Goal: Task Accomplishment & Management: Use online tool/utility

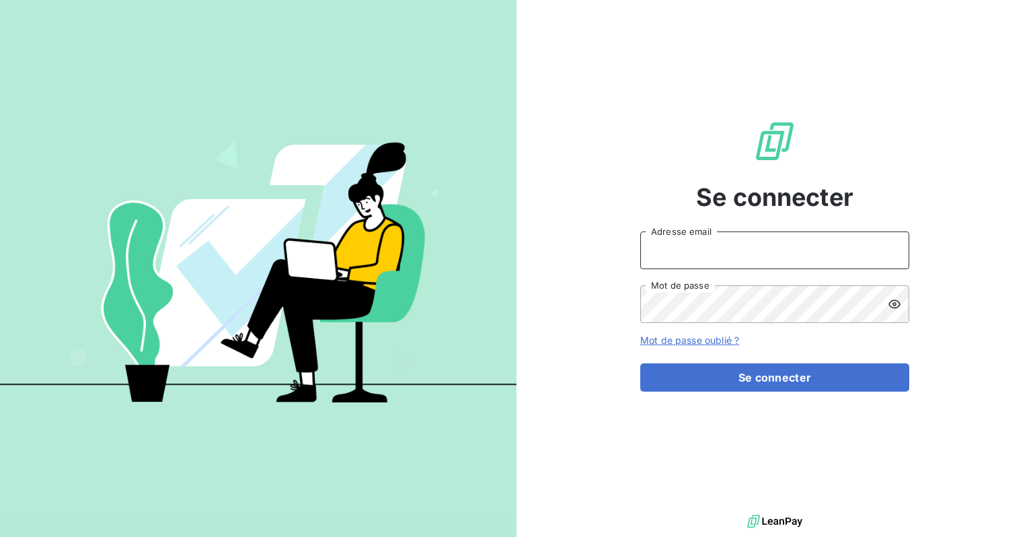
click at [831, 254] on input "Adresse email" at bounding box center [774, 250] width 269 height 38
type input "[EMAIL_ADDRESS][DOMAIN_NAME]"
click at [640, 363] on button "Se connecter" at bounding box center [774, 377] width 269 height 28
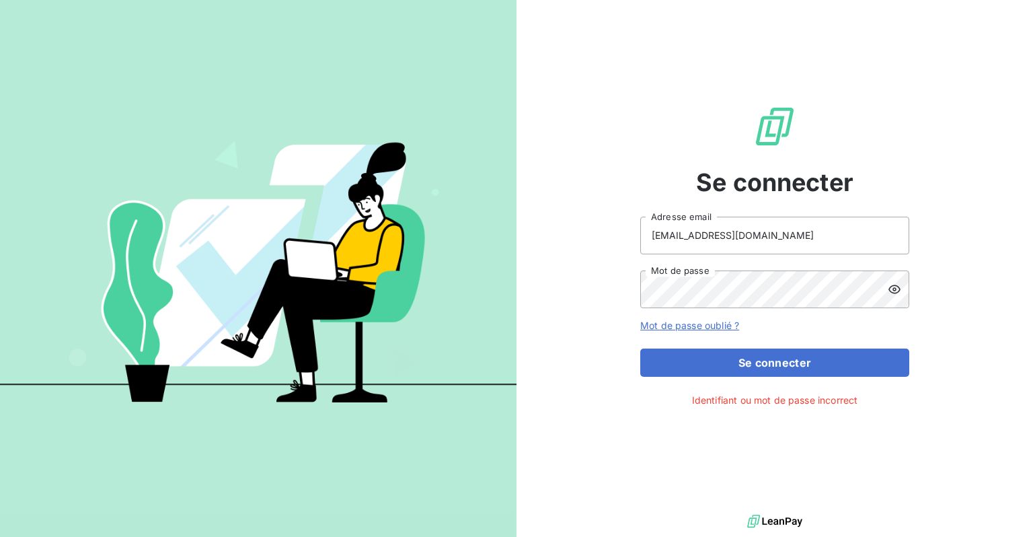
click at [891, 289] on icon at bounding box center [894, 288] width 13 height 13
click at [640, 348] on button "Se connecter" at bounding box center [774, 362] width 269 height 28
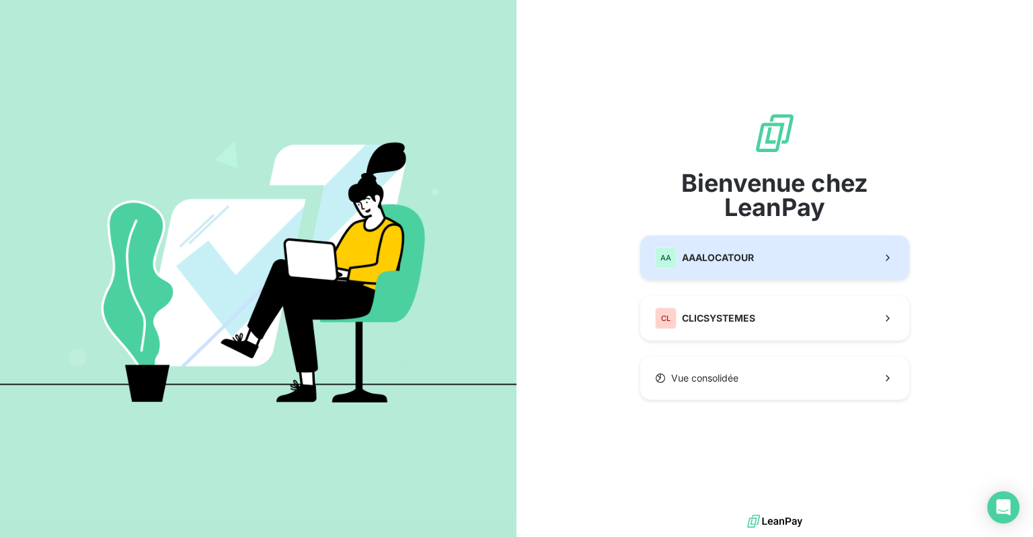
click at [704, 246] on button "AA AAALOCATOUR" at bounding box center [774, 257] width 269 height 44
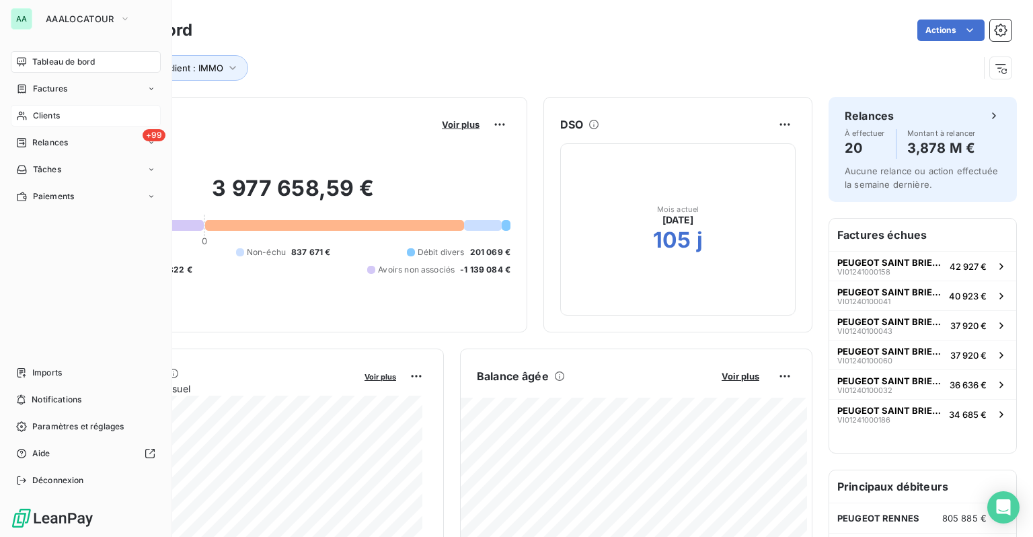
click at [46, 116] on span "Clients" at bounding box center [46, 116] width 27 height 12
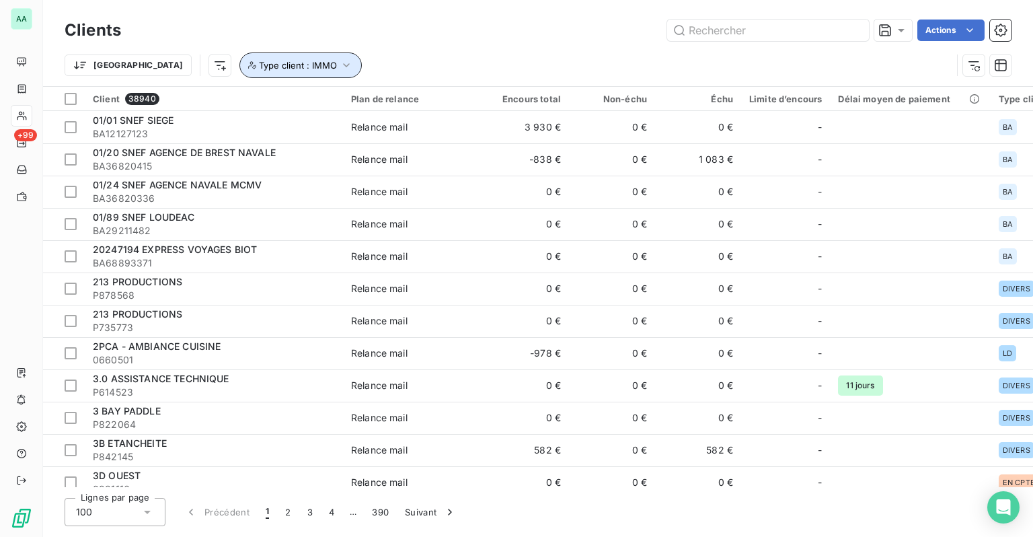
click at [260, 71] on button "Type client : IMMO" at bounding box center [300, 65] width 122 height 26
click at [521, 42] on div "Clients Actions" at bounding box center [538, 30] width 947 height 28
click at [282, 66] on button "Type client : IMMO" at bounding box center [300, 65] width 122 height 26
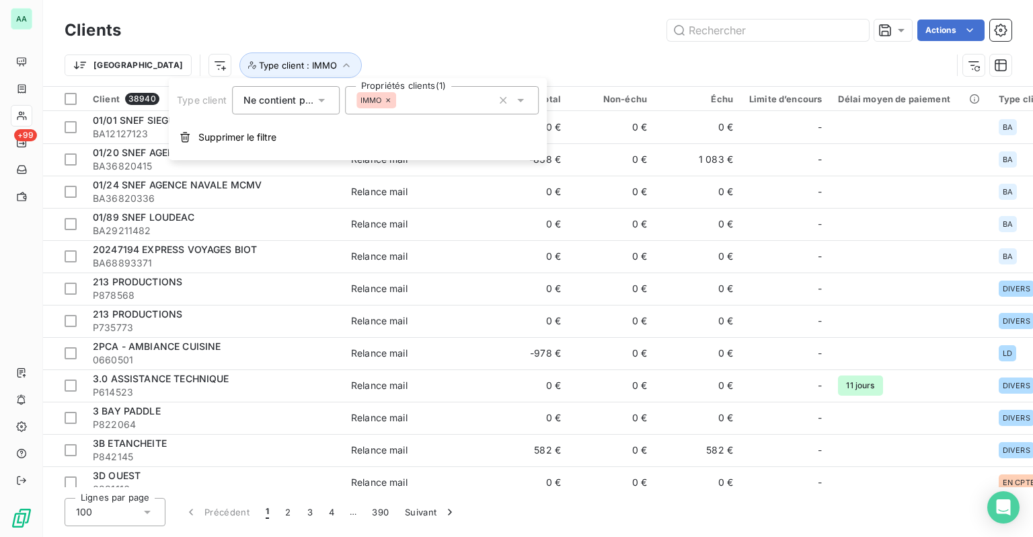
click at [319, 97] on icon at bounding box center [321, 99] width 13 height 13
click at [286, 124] on li "Contient" at bounding box center [287, 132] width 110 height 24
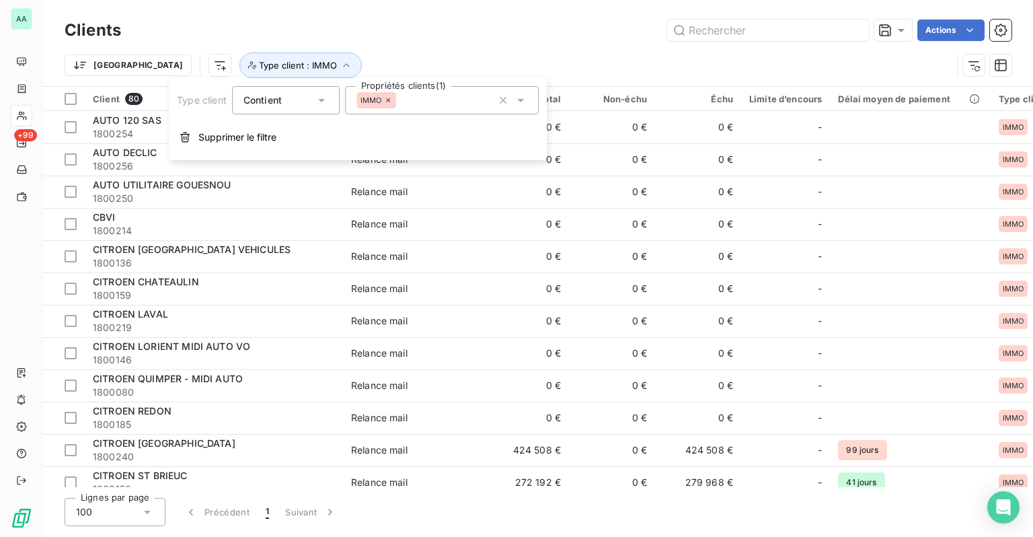
click at [447, 35] on div "Actions" at bounding box center [574, 31] width 874 height 22
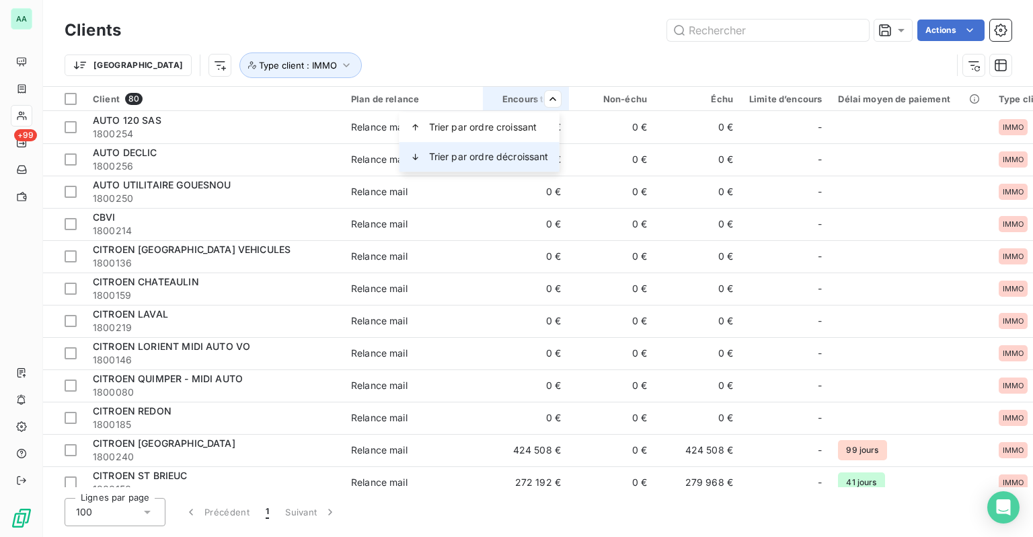
click at [498, 149] on div "Trier par ordre décroissant" at bounding box center [480, 157] width 160 height 30
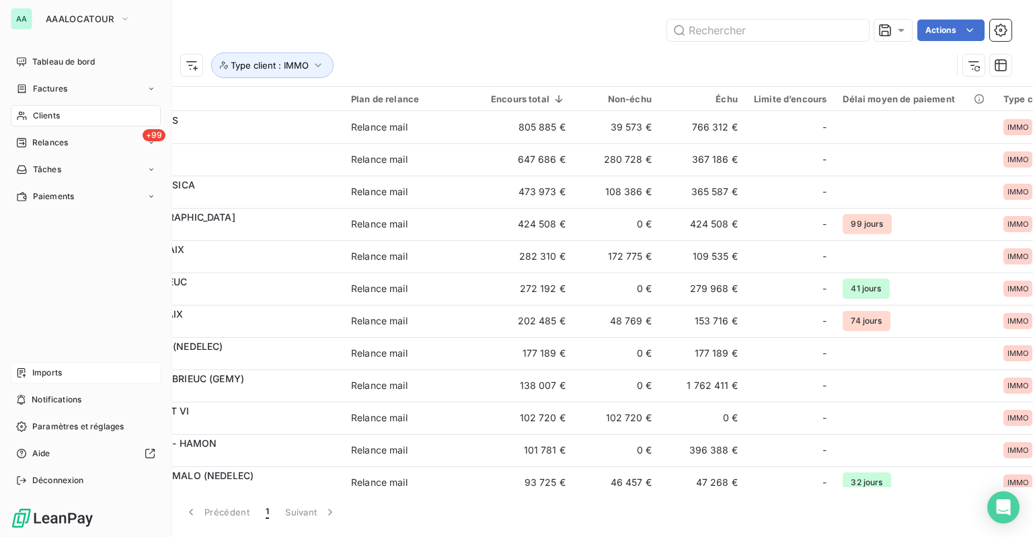
click at [29, 376] on div "Imports" at bounding box center [86, 373] width 150 height 22
